Goal: Check status: Check status

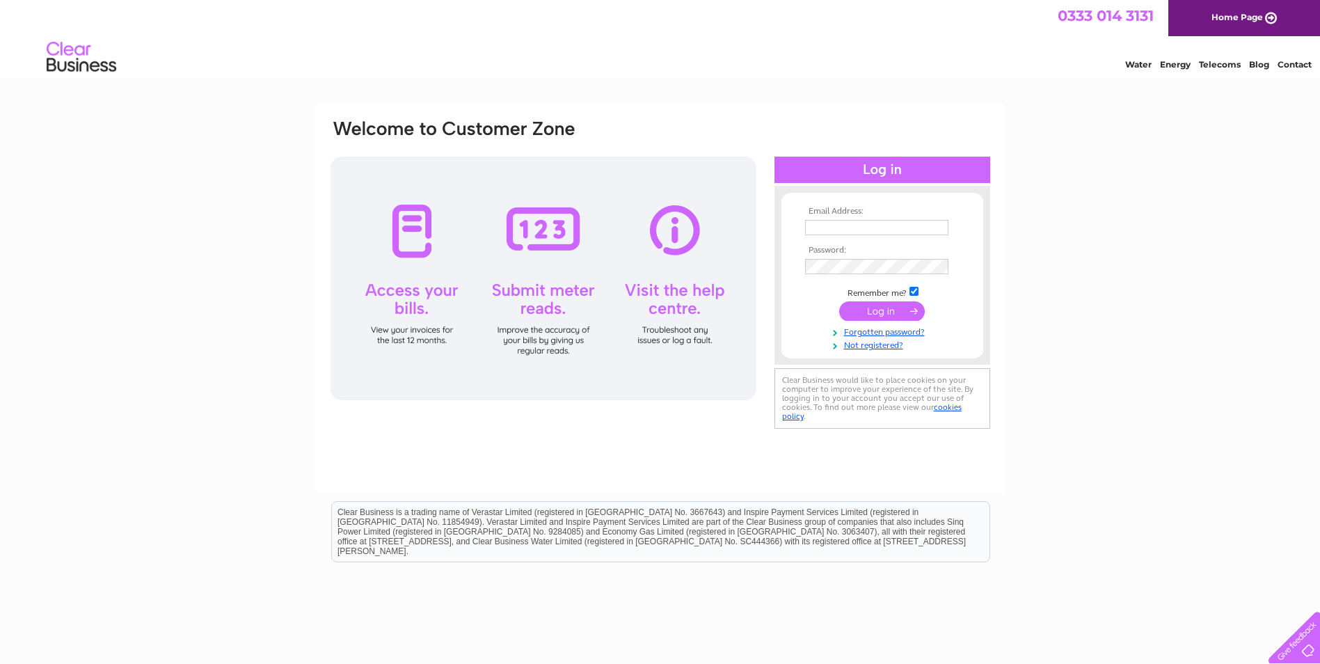
click at [841, 223] on input "text" at bounding box center [876, 227] width 143 height 15
type input "marcusburton@live.co.uk"
click at [875, 304] on input "submit" at bounding box center [882, 310] width 86 height 19
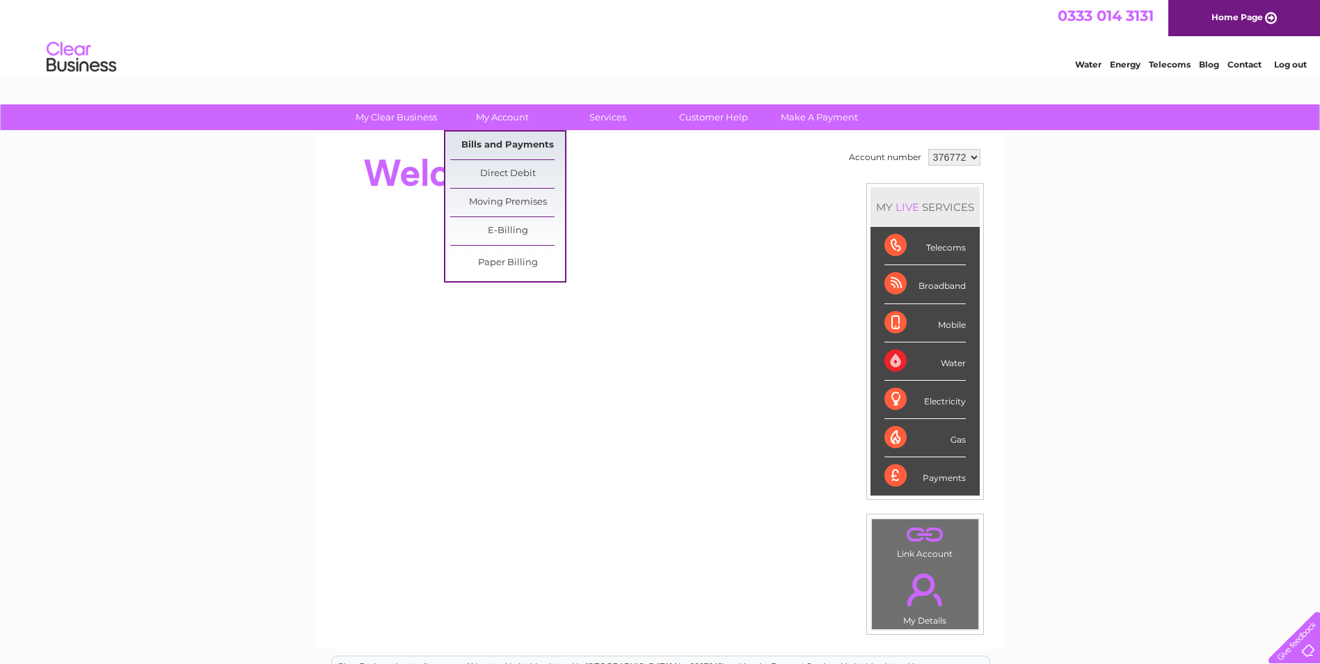
click at [512, 139] on link "Bills and Payments" at bounding box center [507, 146] width 115 height 28
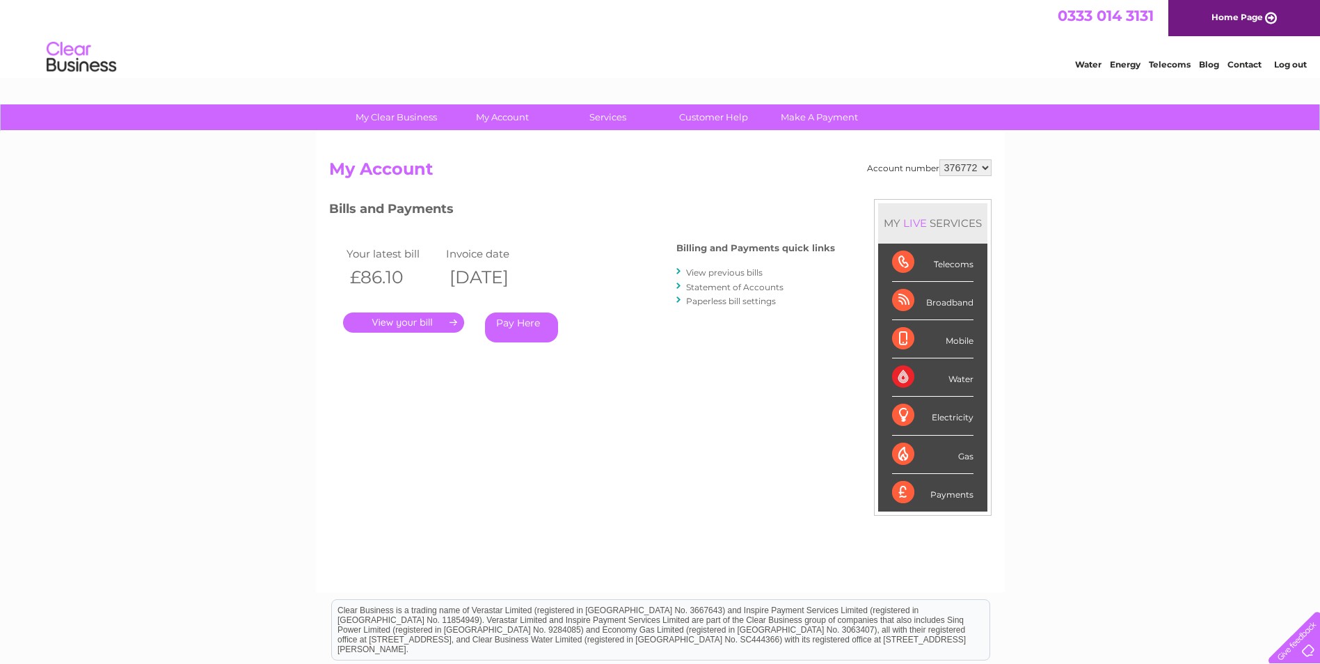
click at [397, 324] on link "." at bounding box center [403, 322] width 121 height 20
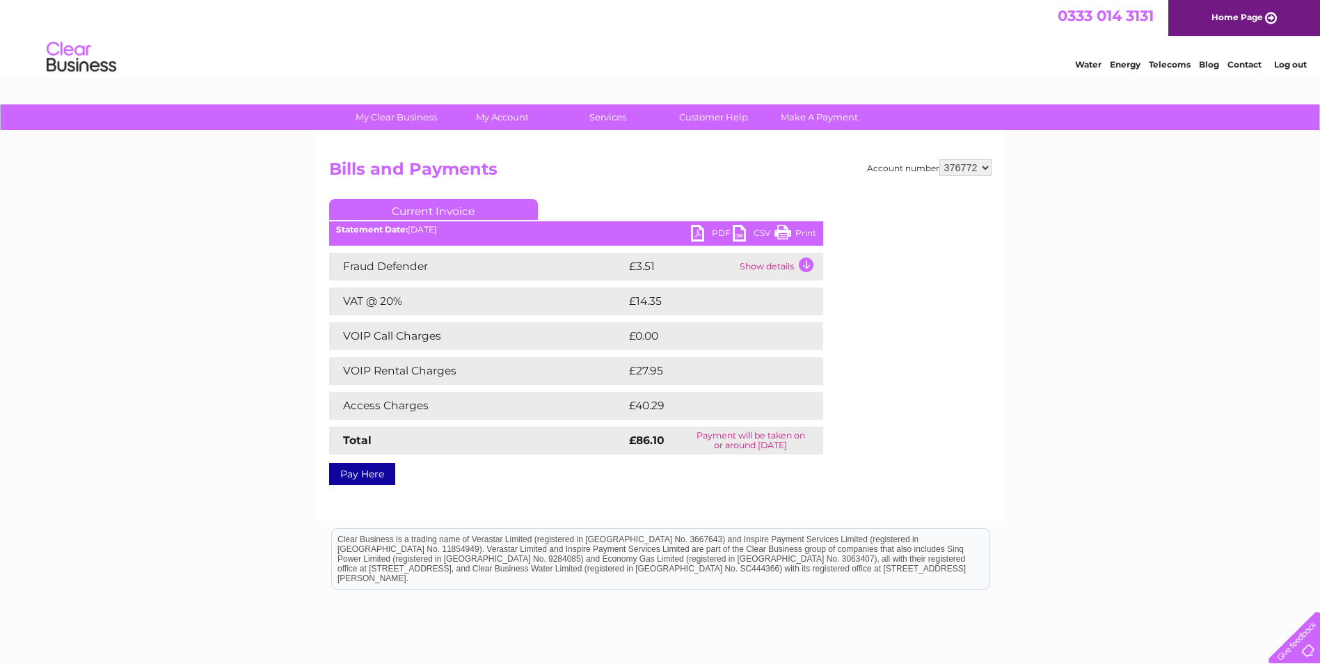
click at [807, 231] on link "Print" at bounding box center [796, 235] width 42 height 20
click at [1289, 65] on link "Log out" at bounding box center [1290, 64] width 33 height 10
